Goal: Navigation & Orientation: Find specific page/section

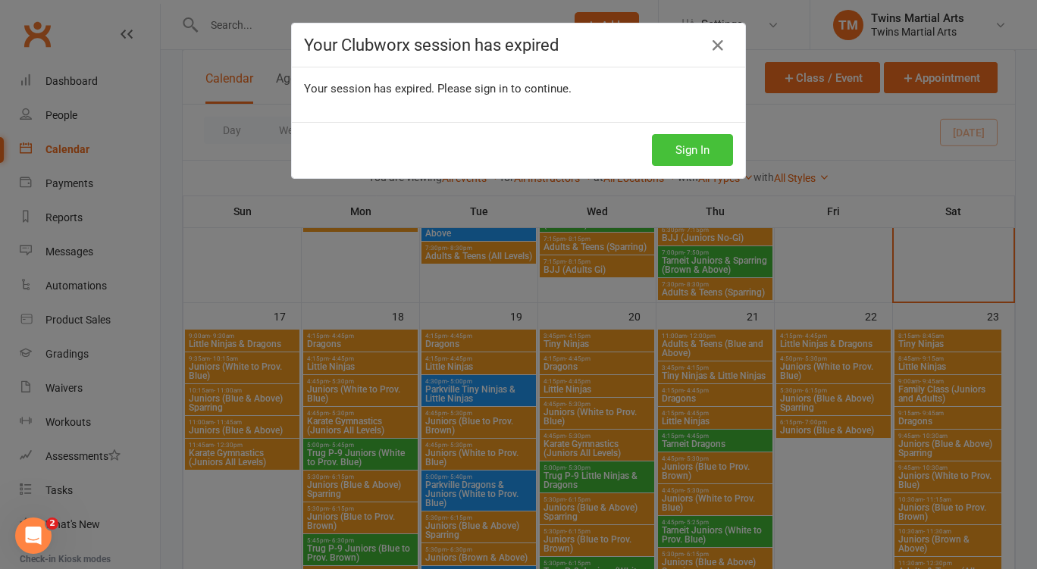
click at [698, 146] on button "Sign In" at bounding box center [692, 150] width 81 height 32
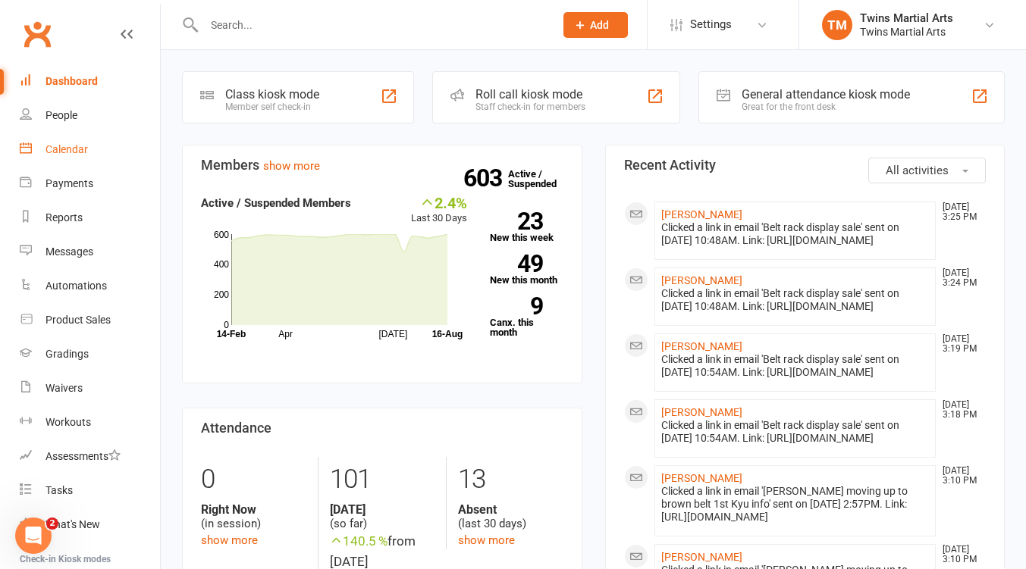
click at [72, 153] on div "Calendar" at bounding box center [66, 149] width 42 height 12
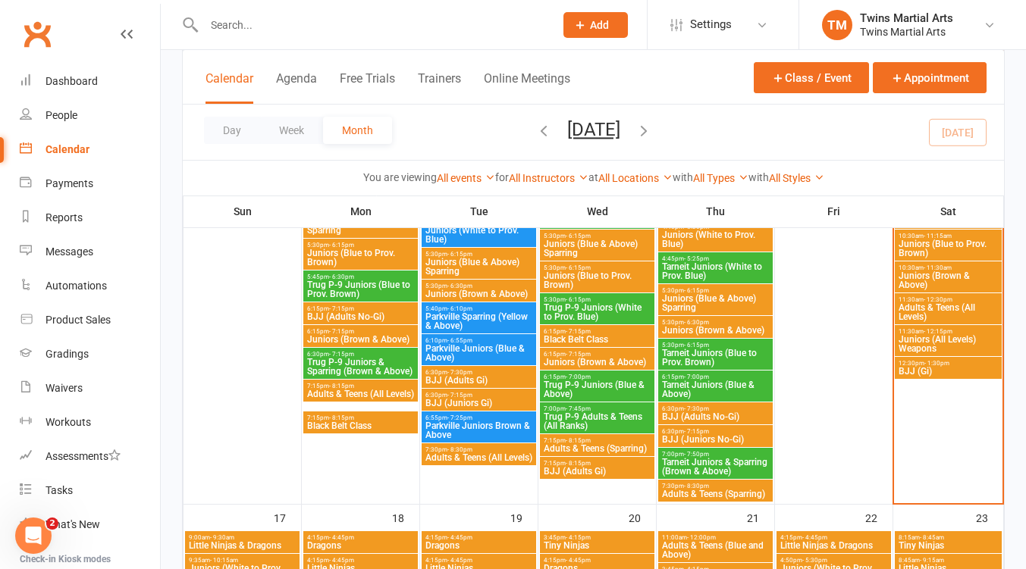
scroll to position [1010, 0]
